Goal: Task Accomplishment & Management: Manage account settings

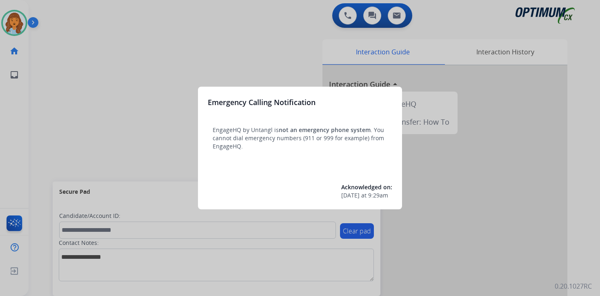
click at [51, 82] on div at bounding box center [300, 148] width 600 height 296
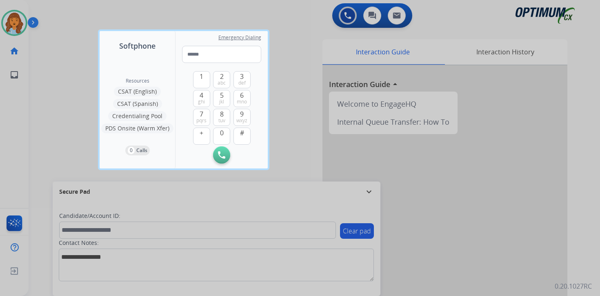
click at [48, 68] on div at bounding box center [300, 148] width 600 height 296
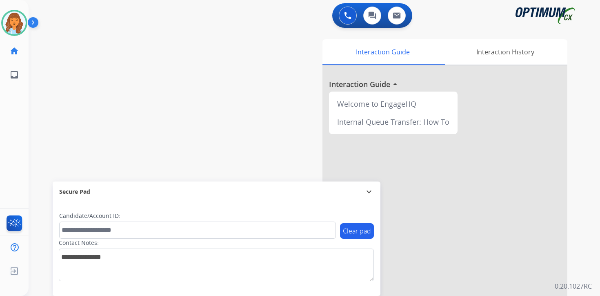
click at [36, 23] on img at bounding box center [35, 24] width 14 height 16
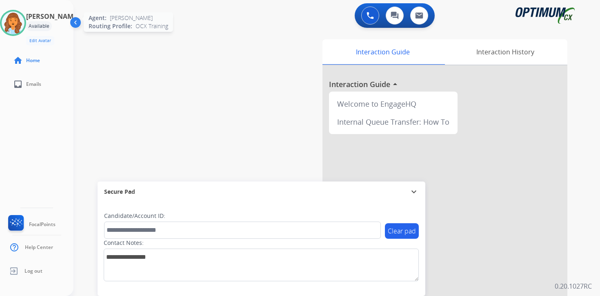
click at [20, 23] on img at bounding box center [13, 22] width 23 height 23
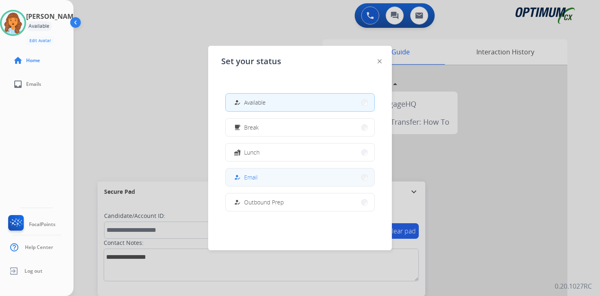
click at [252, 170] on button "how_to_reg Email" at bounding box center [300, 177] width 149 height 18
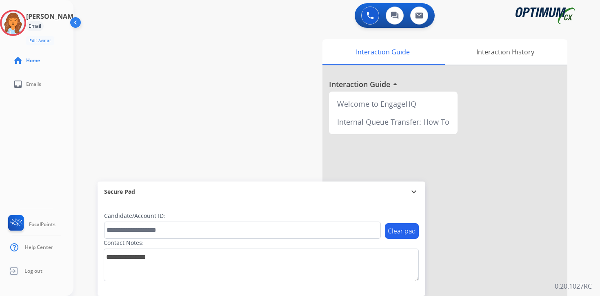
click at [590, 282] on p "0.20.1027RC" at bounding box center [573, 286] width 37 height 10
click at [587, 265] on div "0 Voice Interactions 0 Chat Interactions 0 Email Interactions swap_horiz Break …" at bounding box center [336, 148] width 527 height 296
click at [24, 20] on img at bounding box center [13, 22] width 23 height 23
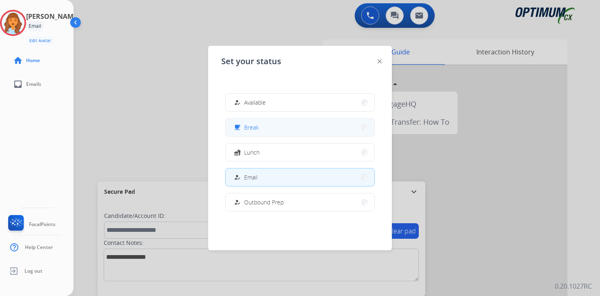
click at [263, 126] on button "free_breakfast Break" at bounding box center [300, 127] width 149 height 18
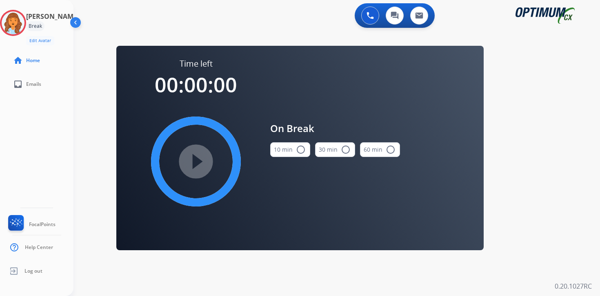
click at [553, 167] on div "0 Voice Interactions 0 Chat Interactions 0 Email Interactions swap_horiz Break …" at bounding box center [336, 148] width 527 height 296
click at [26, 12] on div "Agent: [PERSON_NAME] Profile: OCX Training" at bounding box center [13, 23] width 26 height 26
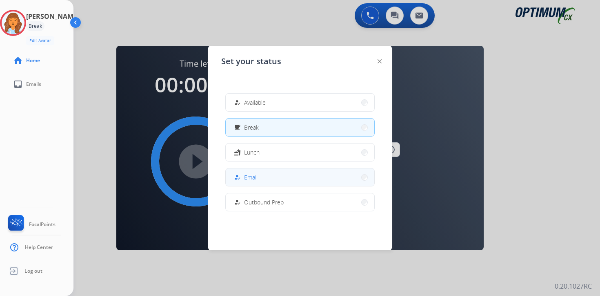
click at [248, 177] on span "Email" at bounding box center [250, 177] width 13 height 9
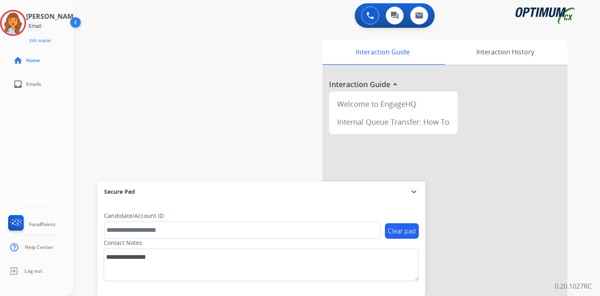
click at [196, 292] on div "Clear pad Candidate/Account ID: Contact Notes:" at bounding box center [262, 249] width 328 height 94
click at [589, 248] on div "0 Voice Interactions 0 Chat Interactions 0 Email Interactions swap_horiz Break …" at bounding box center [336, 148] width 527 height 296
click at [12, 25] on img at bounding box center [13, 22] width 23 height 23
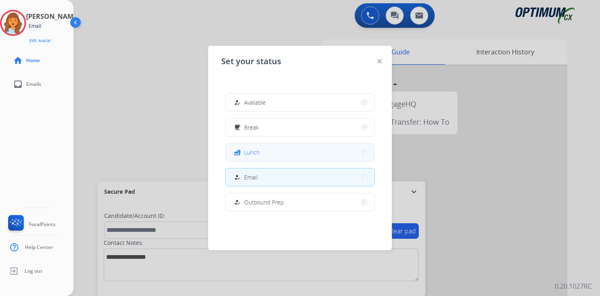
click at [244, 153] on div "fastfood Lunch" at bounding box center [245, 152] width 27 height 10
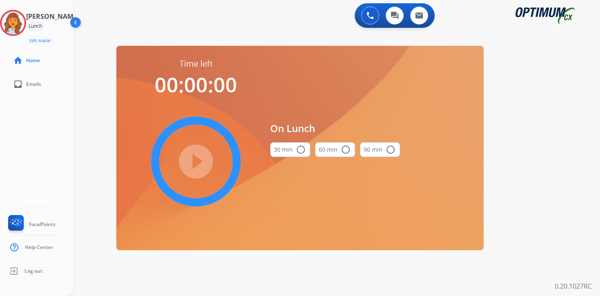
click at [546, 160] on div "0 Voice Interactions 0 Chat Interactions 0 Email Interactions swap_horiz Break …" at bounding box center [336, 148] width 527 height 296
click at [20, 18] on img at bounding box center [13, 22] width 23 height 23
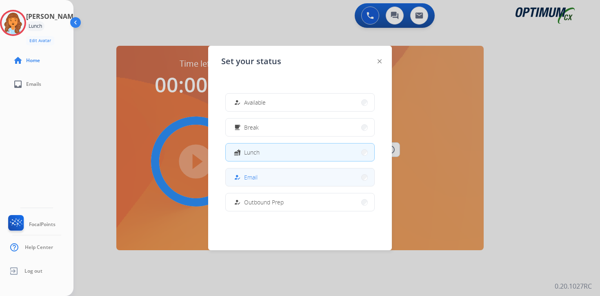
click at [237, 180] on mat-icon "how_to_reg" at bounding box center [237, 177] width 7 height 7
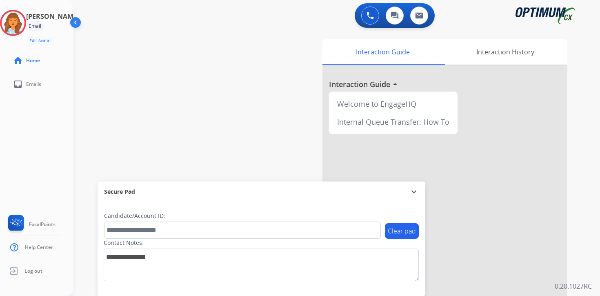
click at [579, 187] on div "Interaction Guide Interaction History Interaction Guide arrow_drop_up Welcome t…" at bounding box center [433, 203] width 296 height 334
click at [421, 291] on div "Clear pad Candidate/Account ID: Contact Notes:" at bounding box center [262, 249] width 328 height 94
